Goal: Navigation & Orientation: Find specific page/section

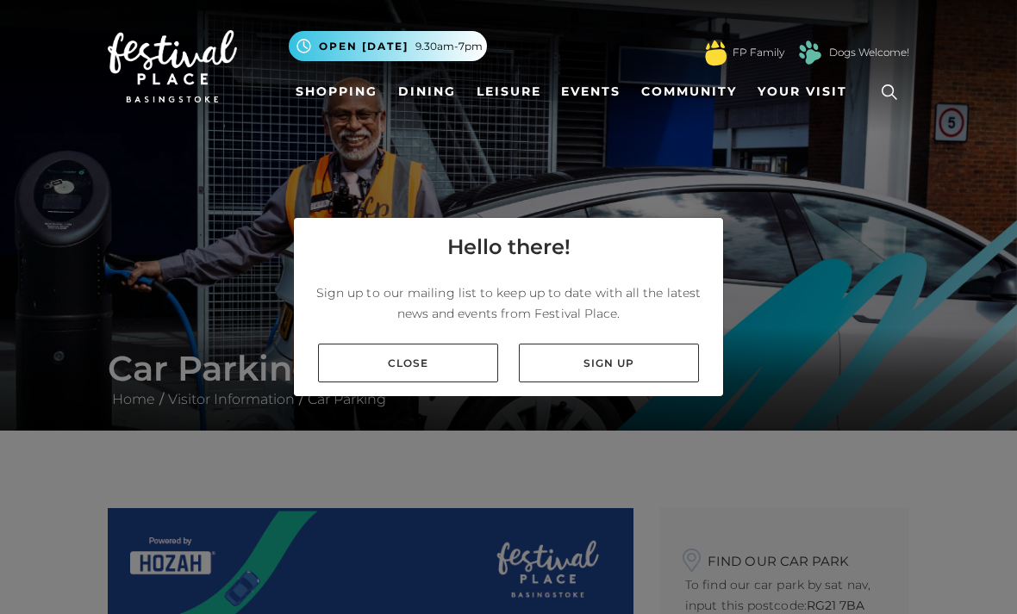
scroll to position [55, 0]
click at [437, 352] on link "Close" at bounding box center [408, 363] width 180 height 39
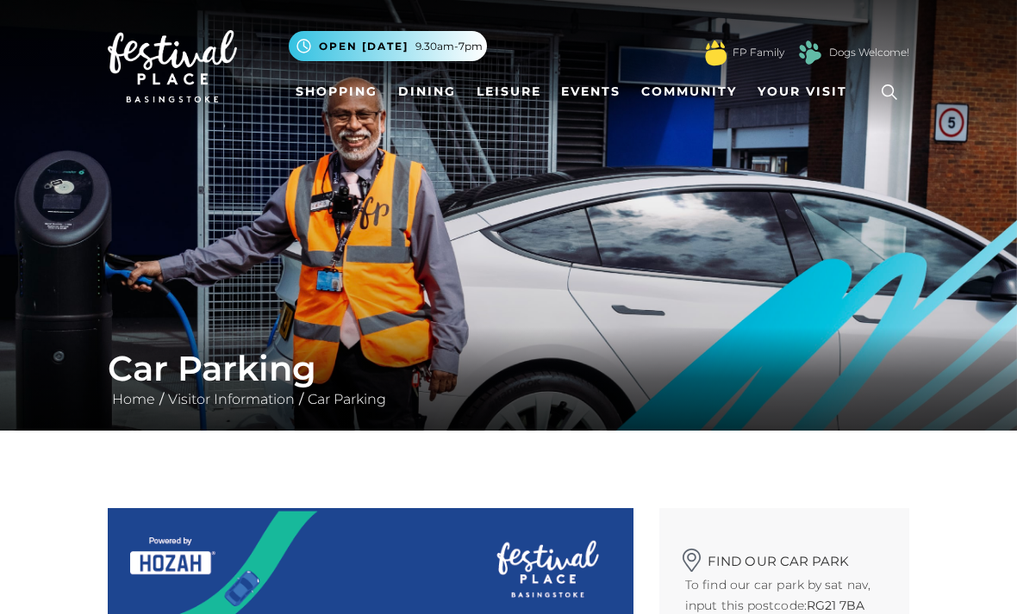
click at [432, 340] on div "Car Parking Home / Visitor Information / Car Parking" at bounding box center [508, 378] width 1017 height 103
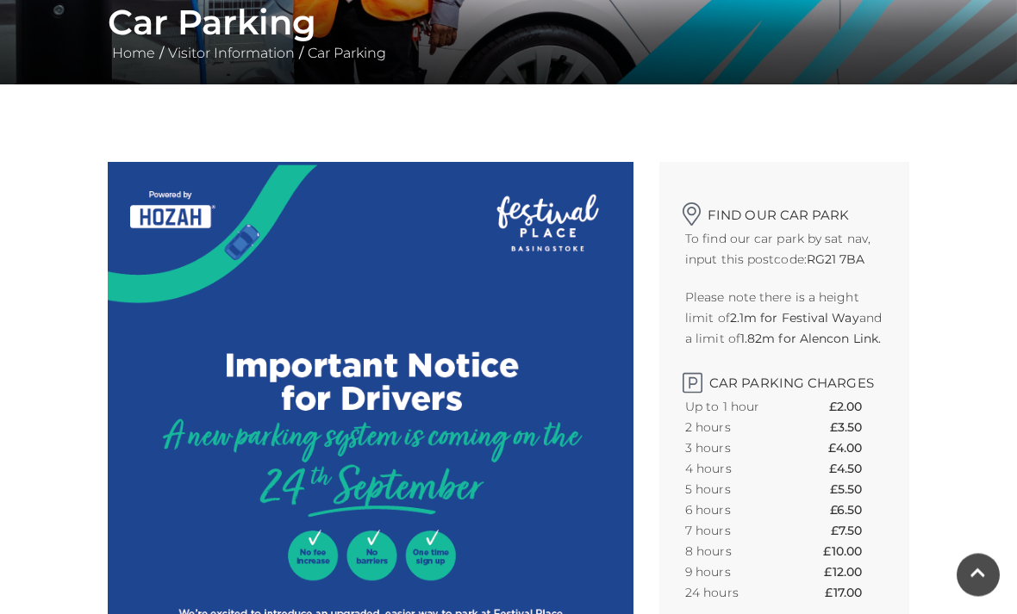
scroll to position [272, 0]
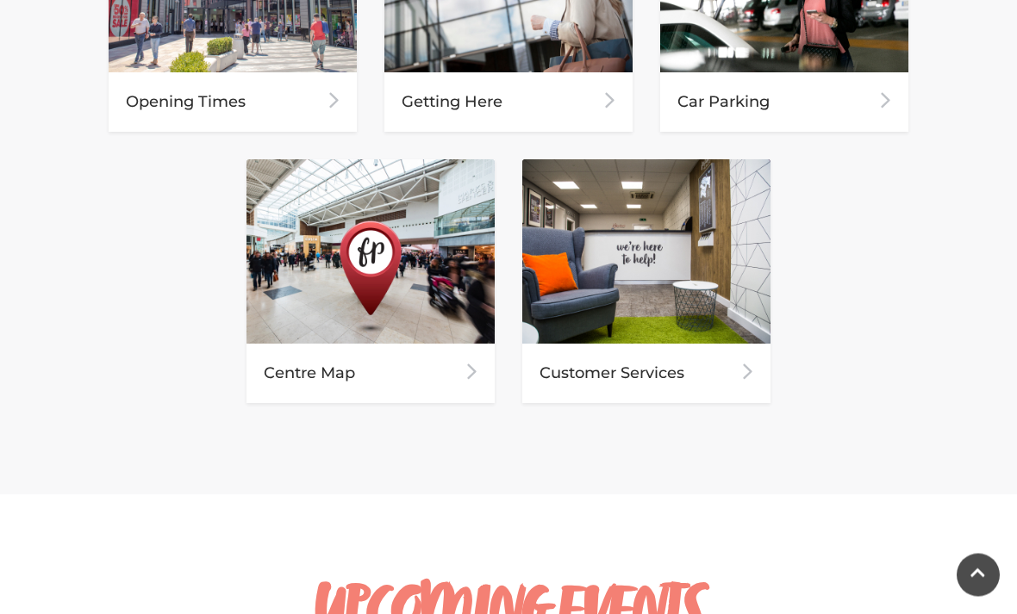
scroll to position [987, 0]
click at [281, 356] on div "Centre Map" at bounding box center [370, 373] width 248 height 59
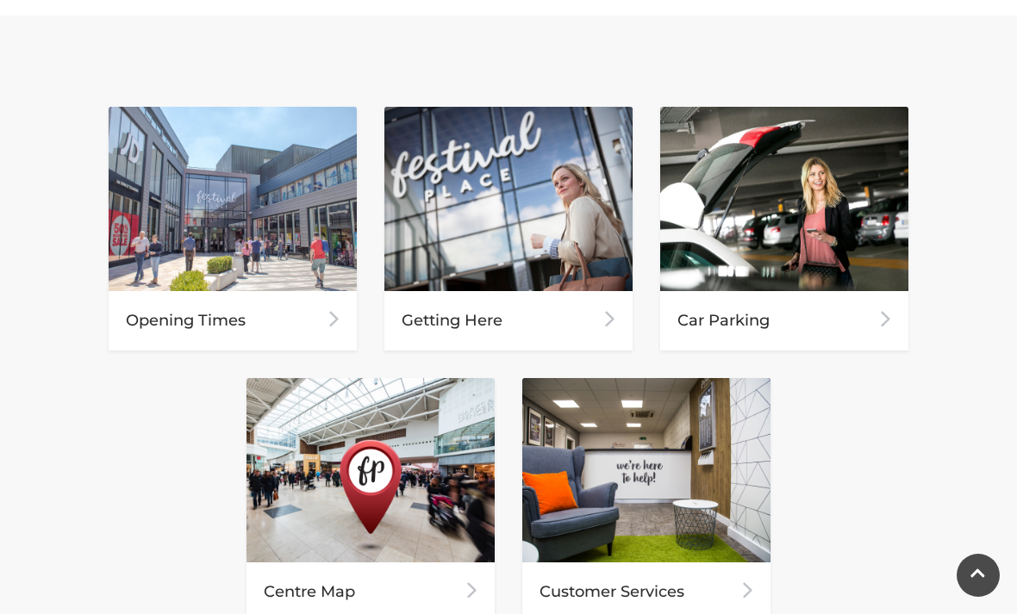
scroll to position [762, 0]
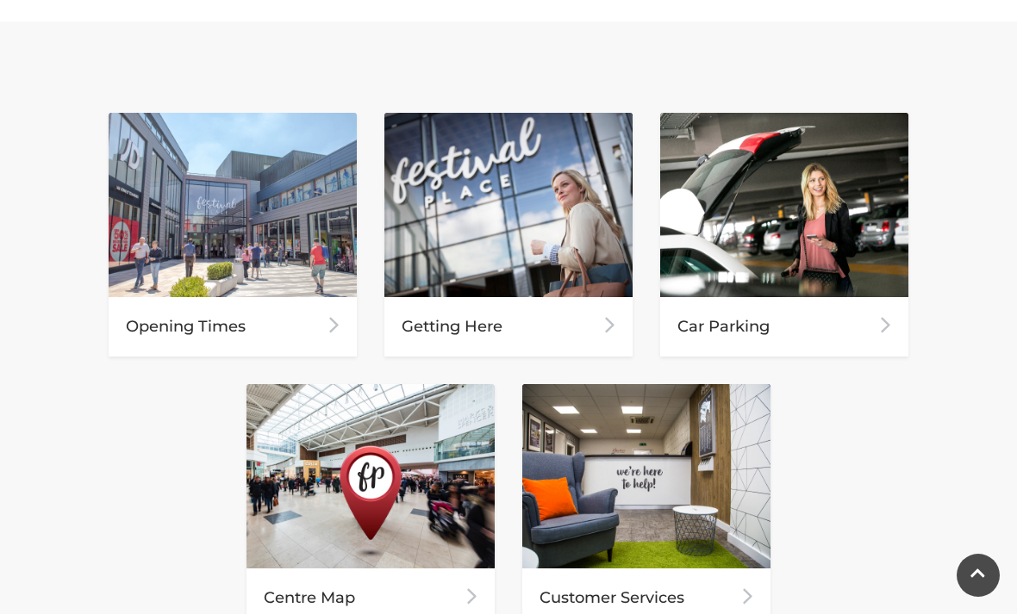
click at [847, 328] on div "Car Parking" at bounding box center [784, 326] width 248 height 59
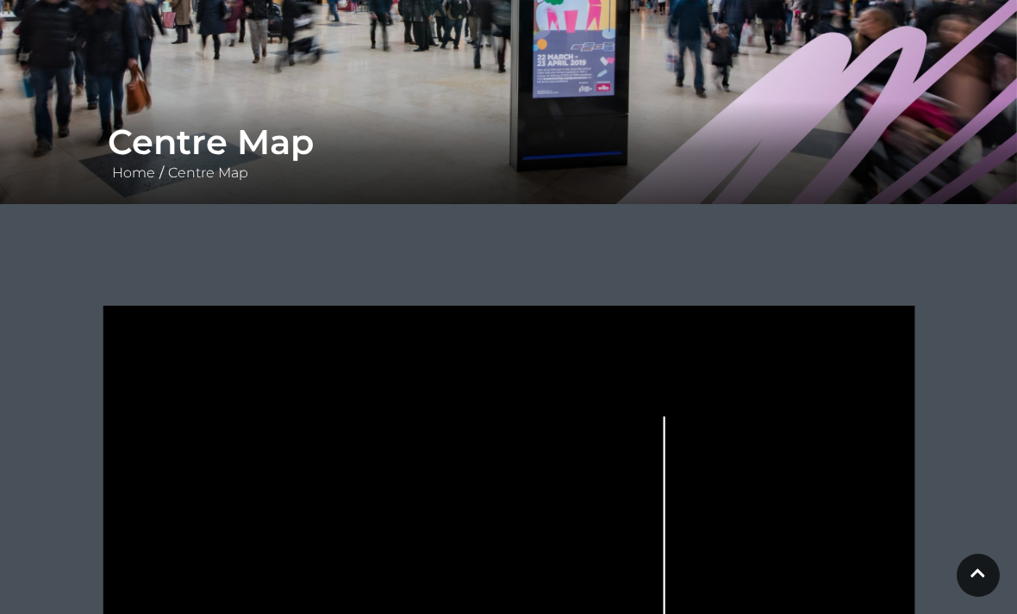
scroll to position [225, 0]
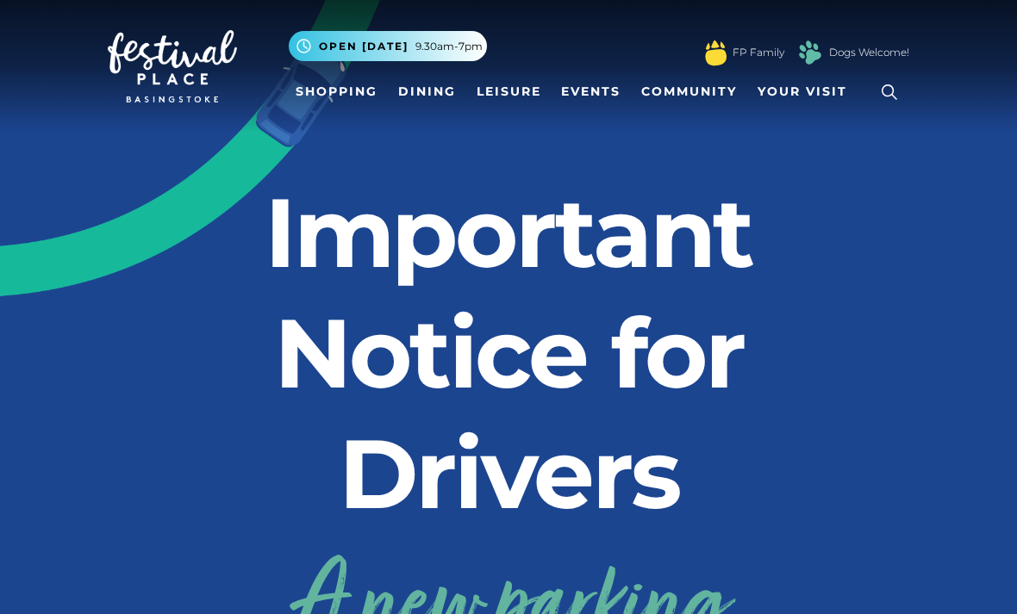
click at [112, 138] on img at bounding box center [41, 1] width 1260 height 592
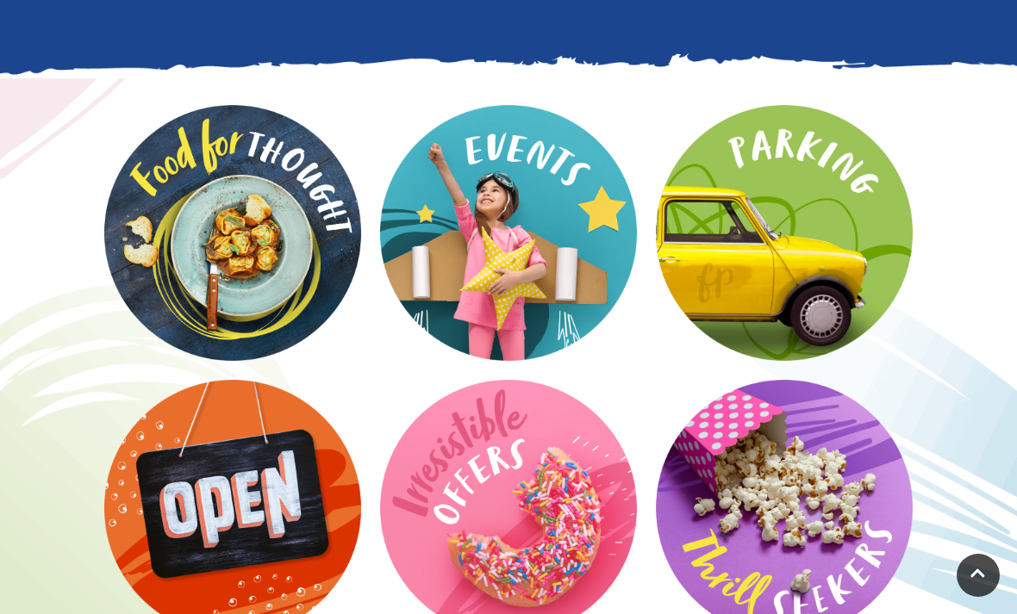
scroll to position [2528, 0]
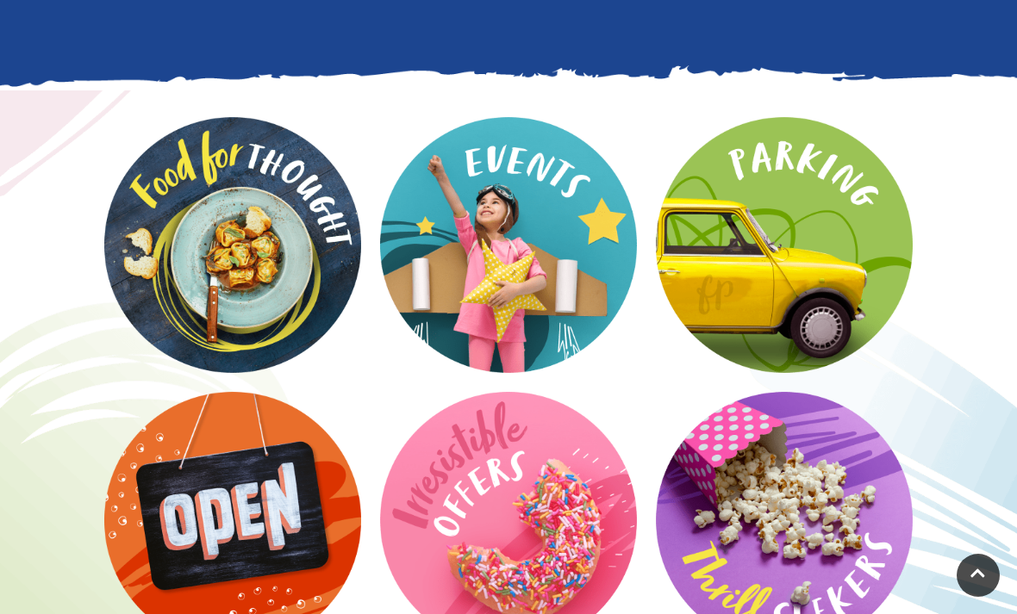
click at [0, 0] on video at bounding box center [0, 0] width 0 height 0
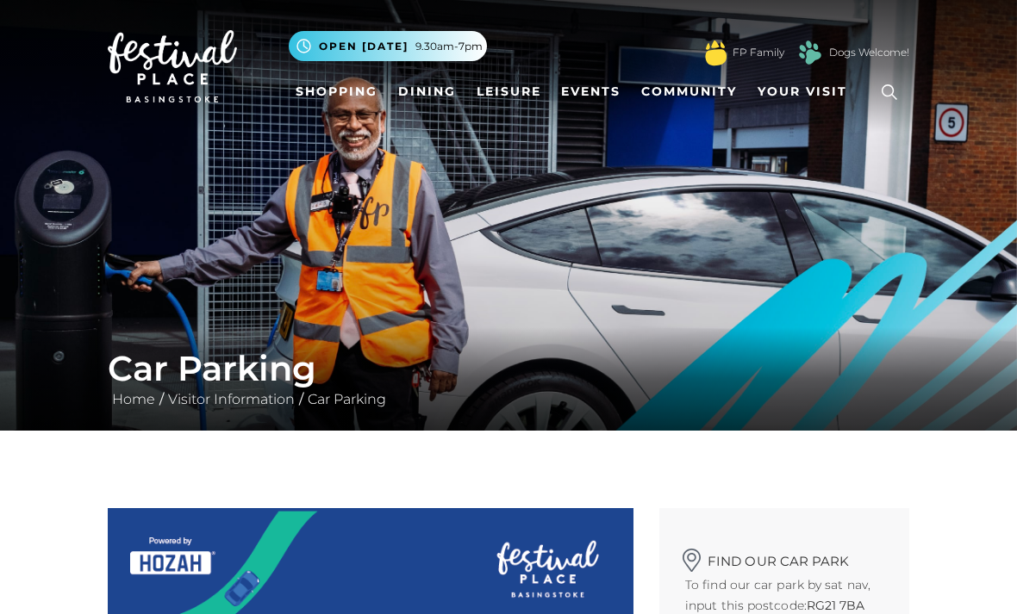
click at [457, 44] on span "9.30am-7pm" at bounding box center [448, 47] width 67 height 16
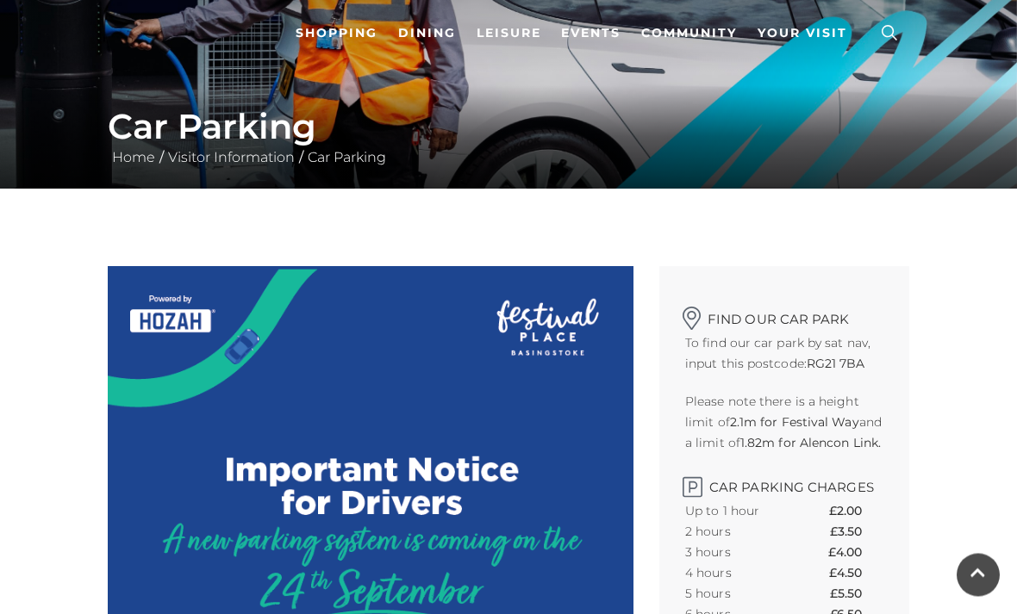
scroll to position [202, 0]
